Goal: Transaction & Acquisition: Book appointment/travel/reservation

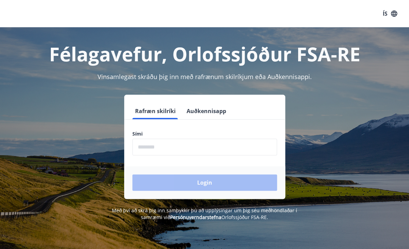
click at [201, 187] on div "Login" at bounding box center [204, 182] width 161 height 33
click at [176, 149] on input "phone" at bounding box center [204, 147] width 145 height 17
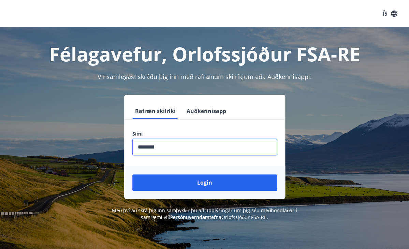
type input "********"
click at [132, 175] on button "Login" at bounding box center [204, 183] width 145 height 16
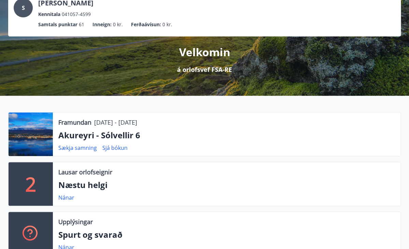
scroll to position [53, 0]
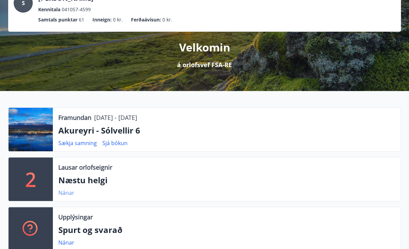
click at [67, 194] on link "Nánar" at bounding box center [66, 192] width 16 height 7
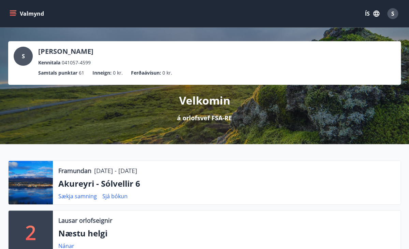
click at [16, 13] on icon "menu" at bounding box center [13, 13] width 7 height 7
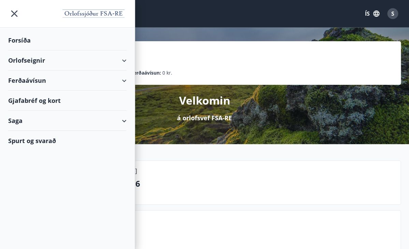
click at [71, 61] on div "Orlofseignir" at bounding box center [67, 60] width 118 height 20
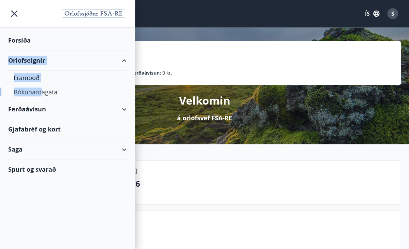
click at [42, 93] on div "Bókunardagatal" at bounding box center [67, 92] width 107 height 14
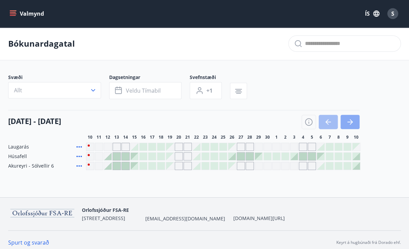
click at [355, 123] on button "button" at bounding box center [349, 122] width 19 height 14
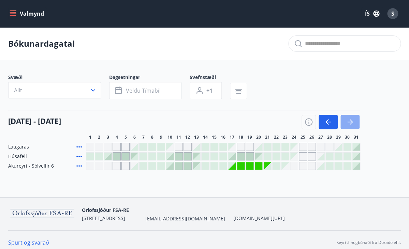
click at [351, 119] on icon "button" at bounding box center [350, 122] width 8 height 8
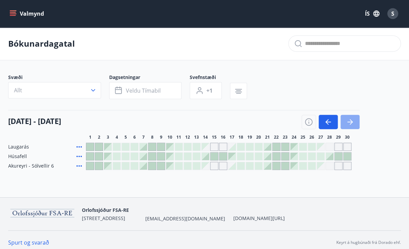
click at [351, 119] on icon "button" at bounding box center [350, 122] width 8 height 8
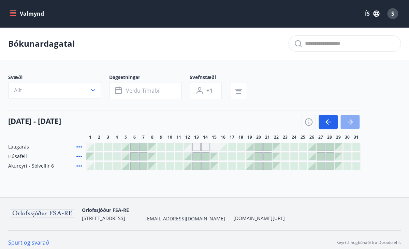
click at [351, 119] on icon "button" at bounding box center [350, 122] width 8 height 8
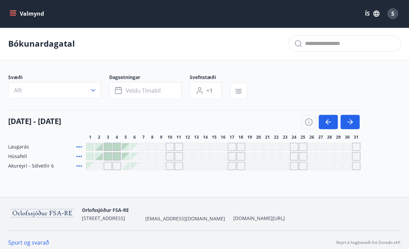
click at [107, 184] on div "Bókunardagatal Svæði Allt Dagsetningar Veldu tímabil Svefnstæði +1 01 janúar - …" at bounding box center [204, 112] width 409 height 170
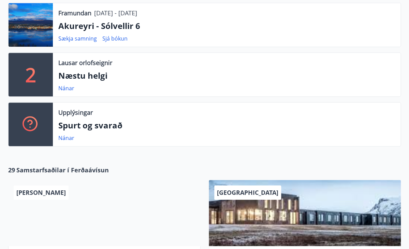
scroll to position [165, 0]
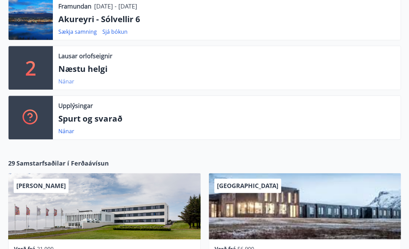
click at [67, 82] on link "Nánar" at bounding box center [66, 81] width 16 height 7
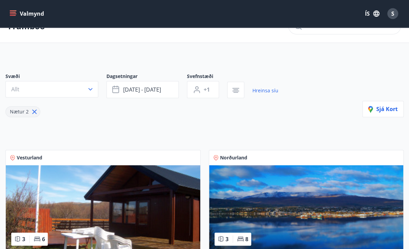
scroll to position [17, 0]
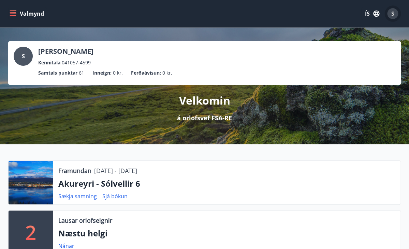
click at [392, 15] on span "S" at bounding box center [392, 13] width 3 height 7
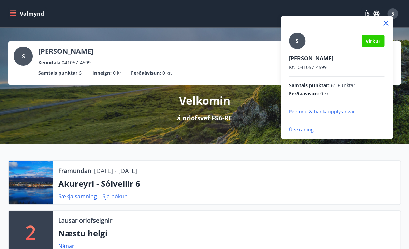
click at [305, 129] on p "Útskráning" at bounding box center [336, 129] width 95 height 7
